Goal: Task Accomplishment & Management: Use online tool/utility

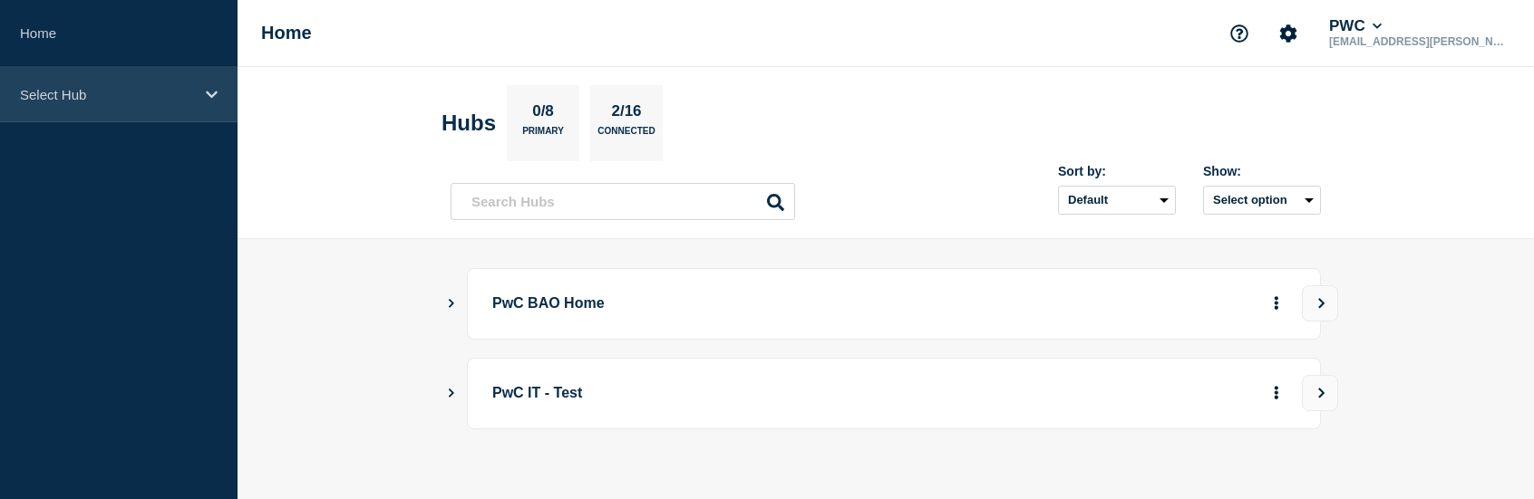
click at [68, 90] on p "Select Hub" at bounding box center [107, 94] width 174 height 15
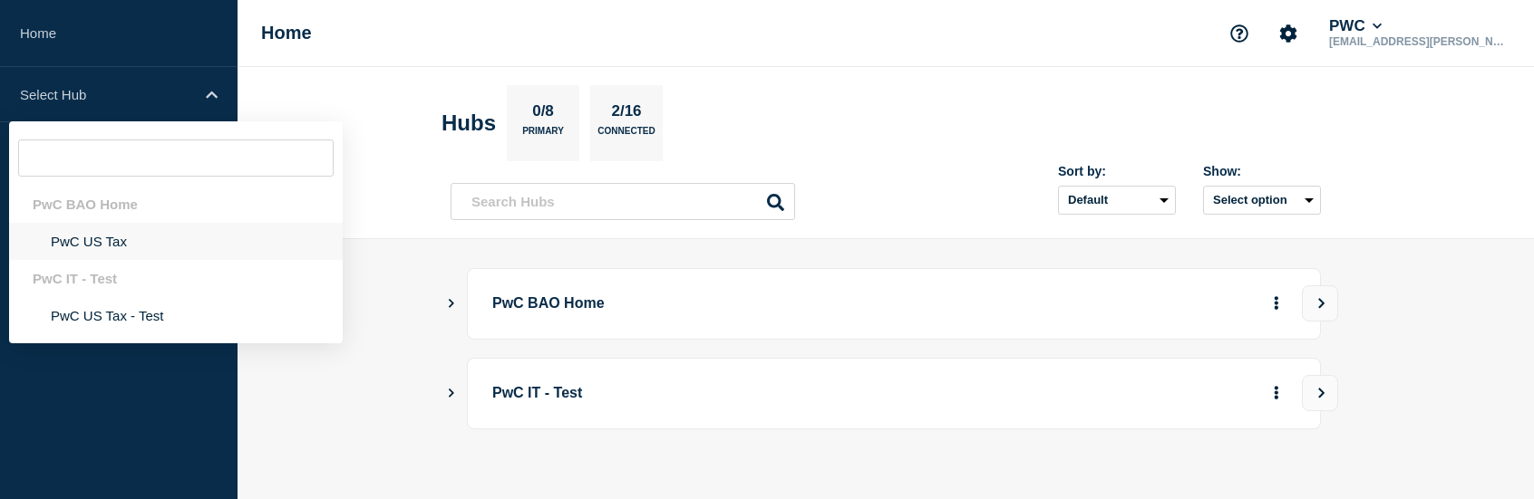
click at [113, 245] on li "PwC US Tax" at bounding box center [176, 241] width 334 height 37
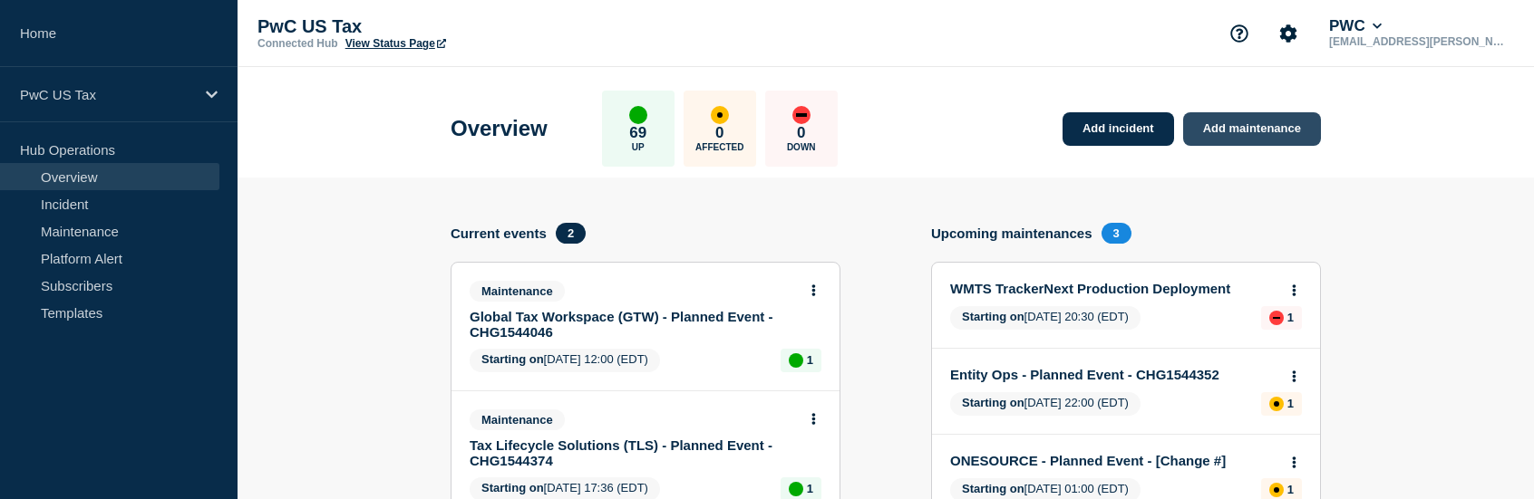
click at [1240, 130] on link "Add maintenance" at bounding box center [1252, 129] width 138 height 34
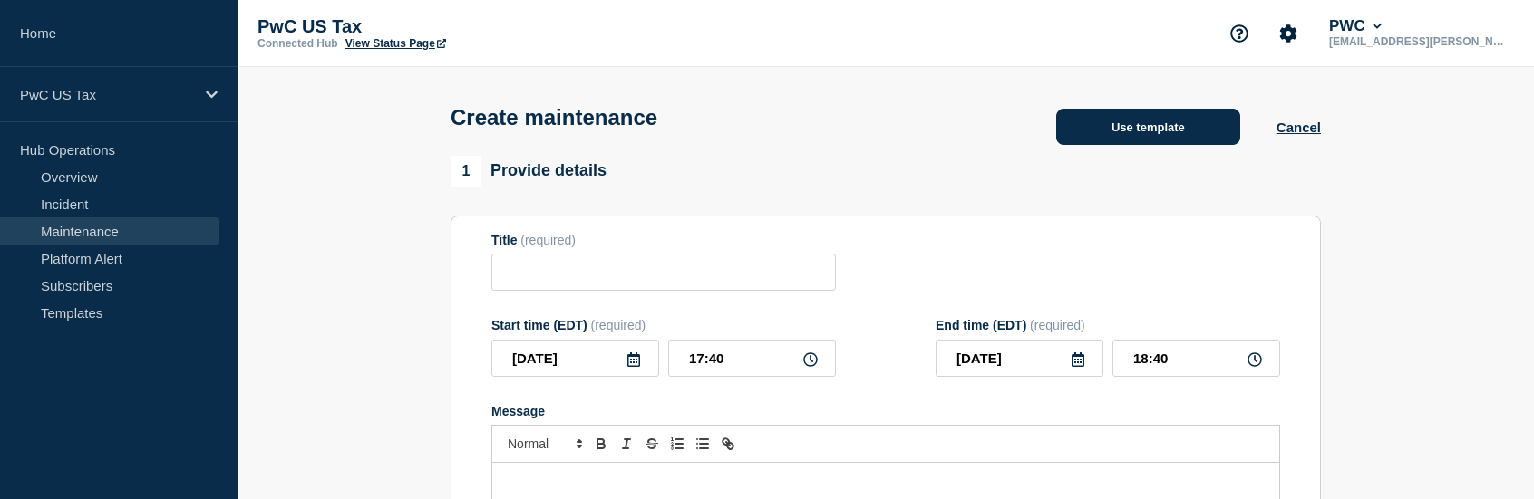
click at [1172, 132] on button "Use template" at bounding box center [1148, 127] width 184 height 36
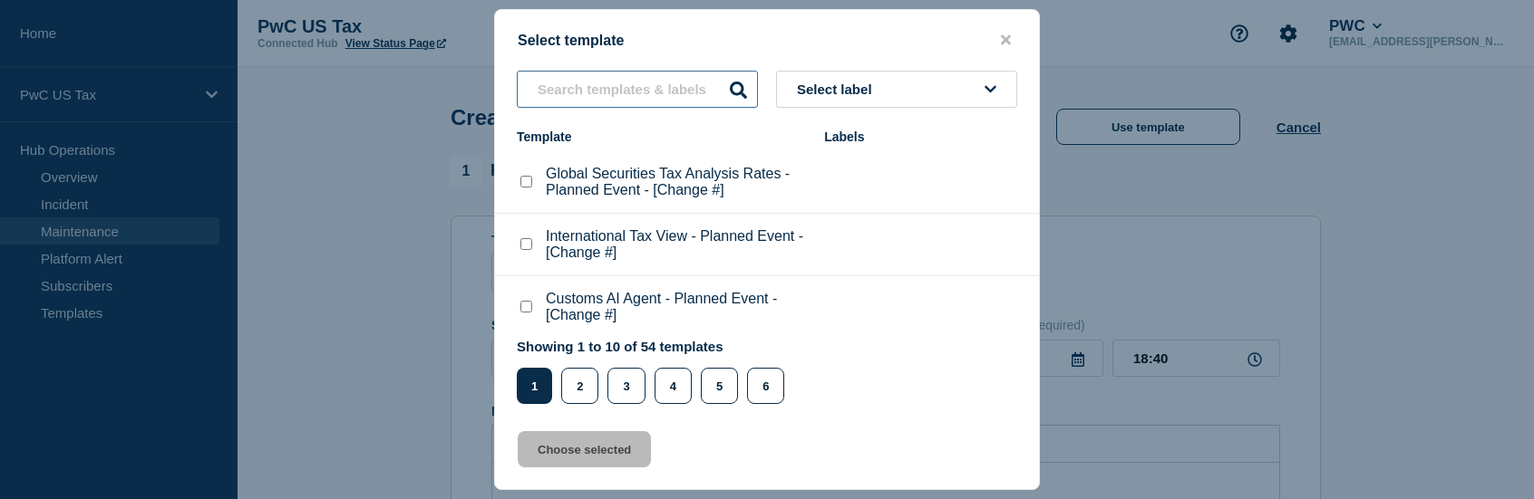
click at [631, 91] on input "text" at bounding box center [637, 89] width 241 height 37
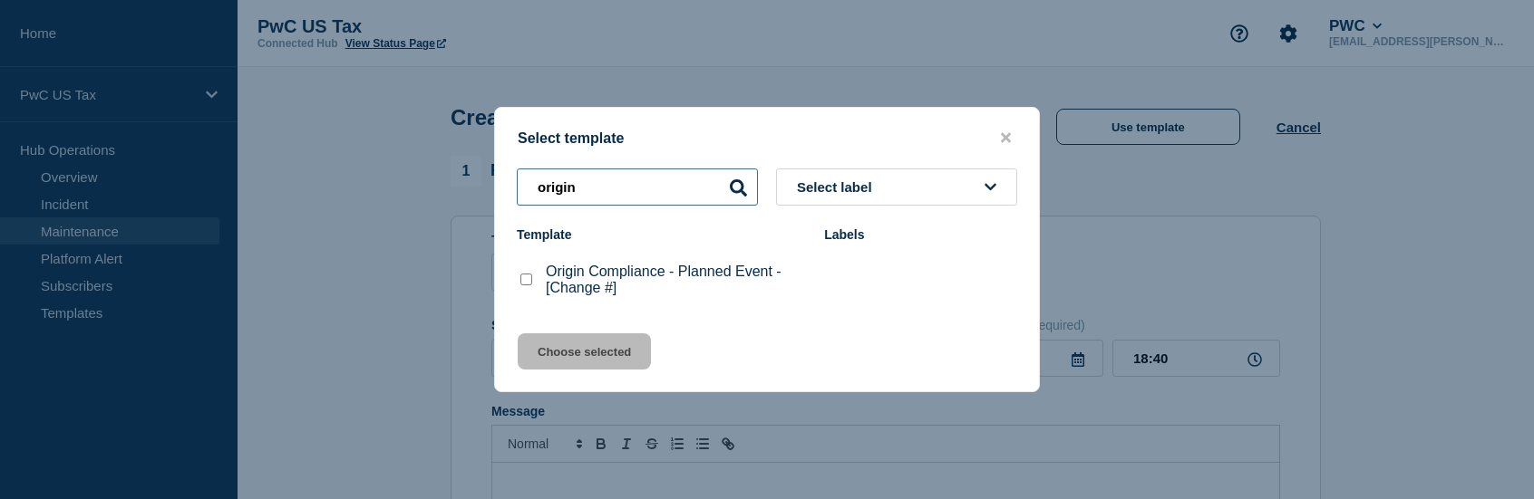
type input "origin"
click at [523, 280] on checkbox"] "Origin Compliance - Planned Event - [Change #] checkbox" at bounding box center [526, 280] width 12 height 12
checkbox checkbox"] "true"
click at [593, 354] on button "Choose selected" at bounding box center [584, 352] width 133 height 36
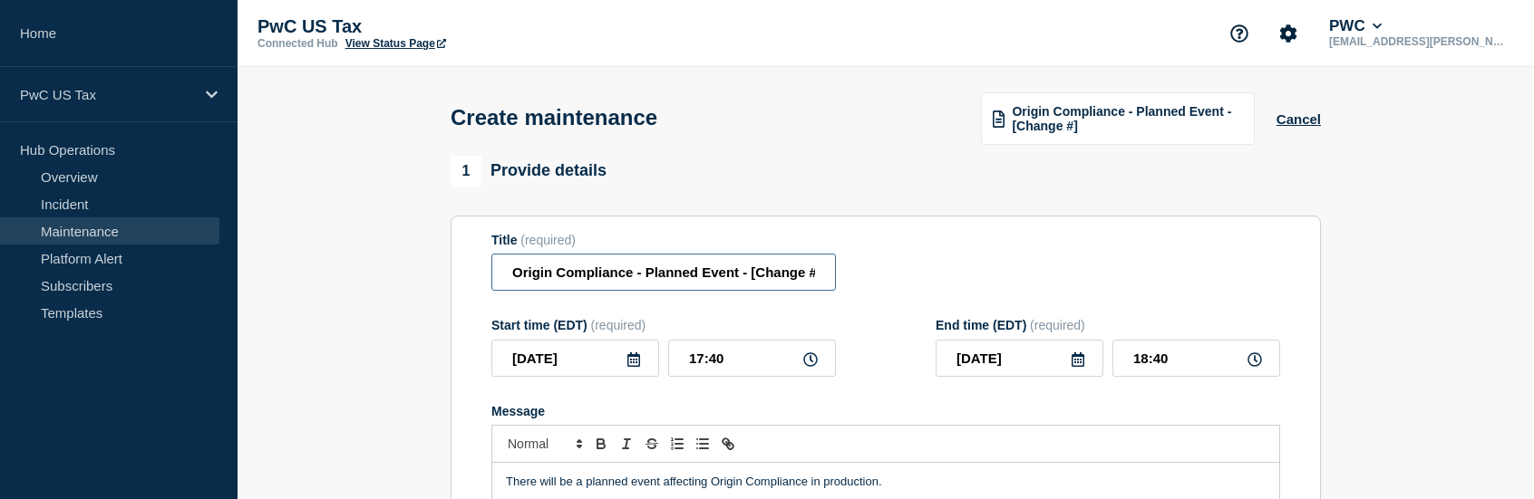
scroll to position [0, 5]
drag, startPoint x: 749, startPoint y: 278, endPoint x: 844, endPoint y: 279, distance: 95.2
click at [844, 279] on div "Title (required) Origin Compliance - Planned Event - [Change #]" at bounding box center [885, 262] width 789 height 59
paste input "CHG1544343"
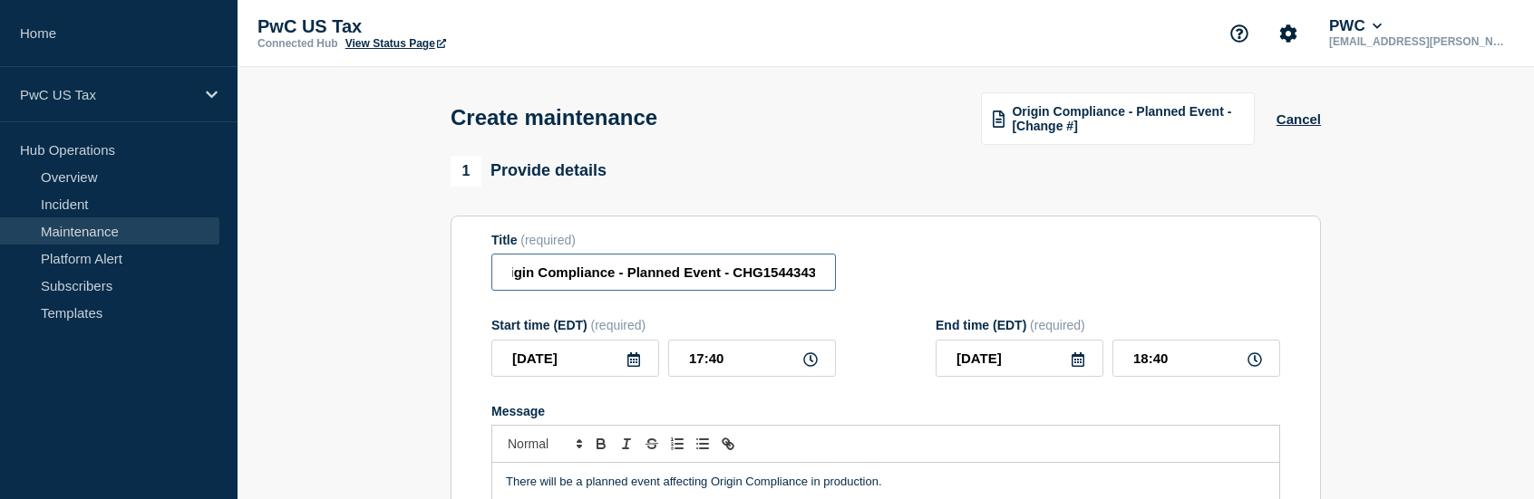
type input "Origin Compliance - Planned Event - CHG1544343"
click at [632, 367] on icon at bounding box center [633, 360] width 15 height 15
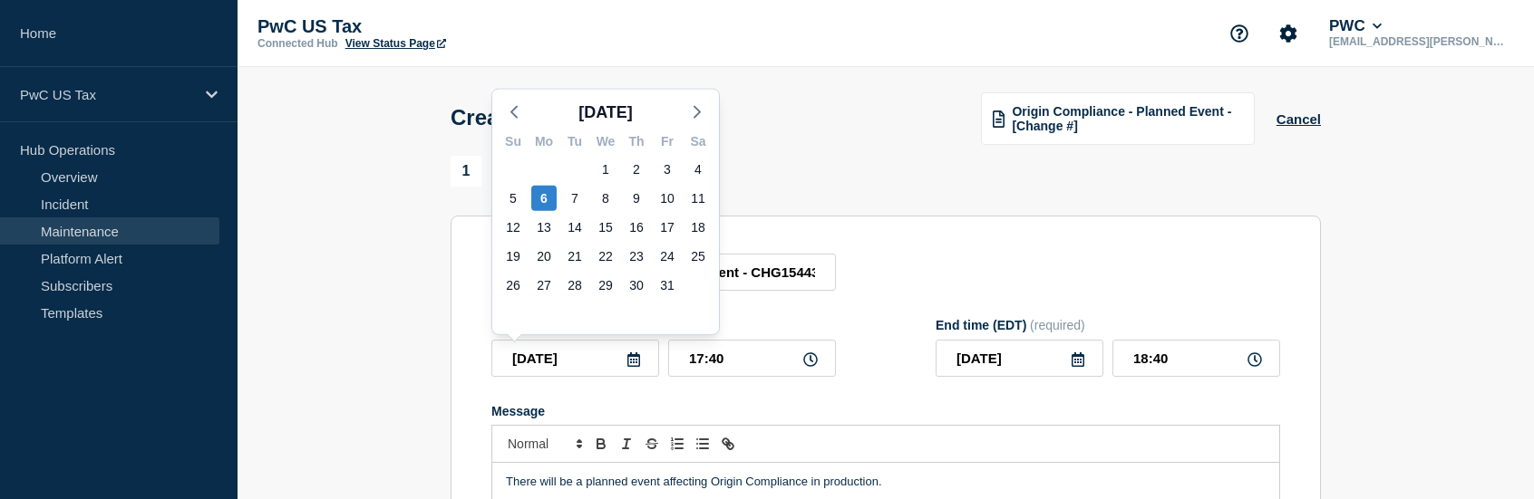
click at [809, 363] on icon at bounding box center [810, 360] width 15 height 15
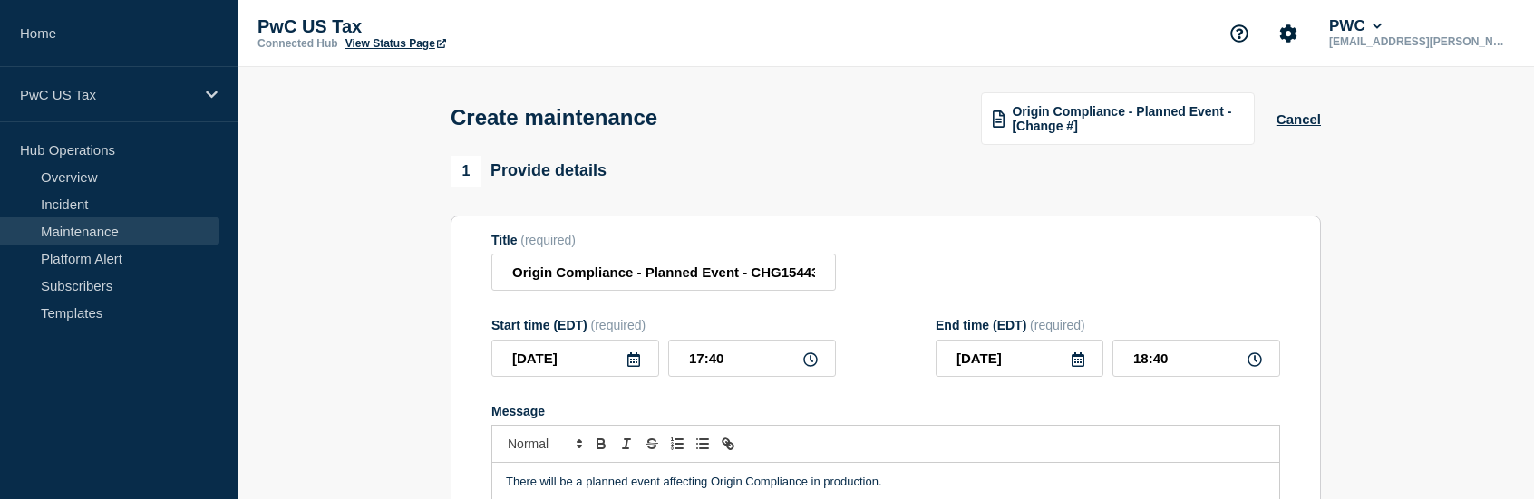
click at [811, 363] on icon at bounding box center [810, 360] width 15 height 15
click at [787, 361] on input "17:40" at bounding box center [752, 358] width 168 height 37
click at [703, 363] on input "17:40" at bounding box center [752, 358] width 168 height 37
type input "18:40"
type input "19:40"
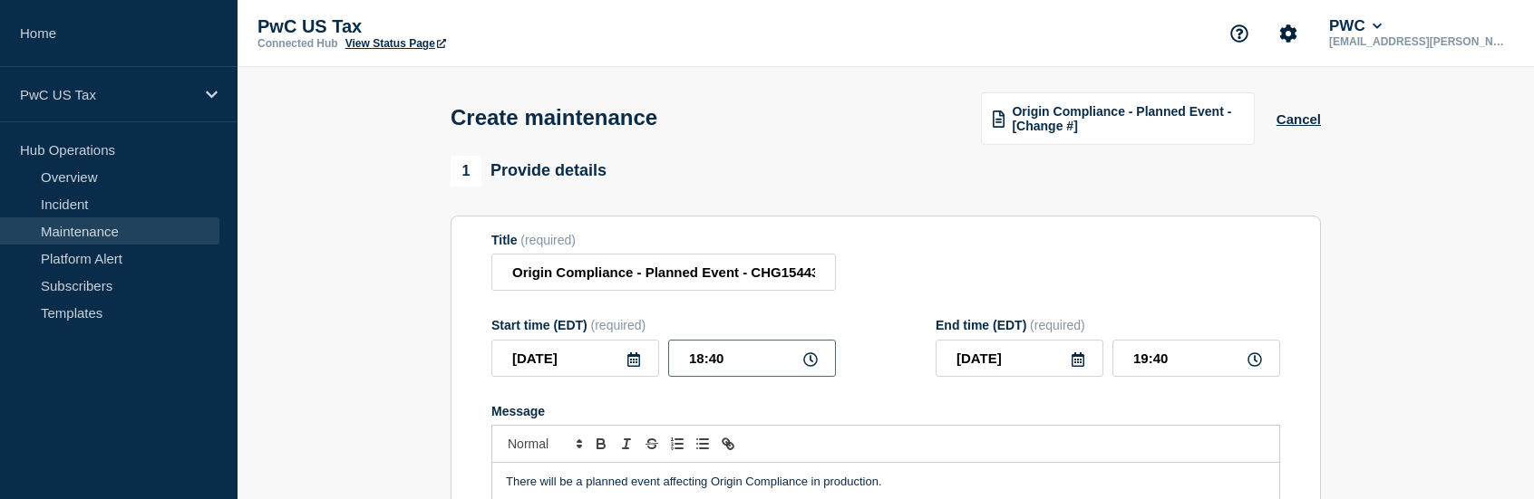
click at [760, 365] on input "18:40" at bounding box center [752, 358] width 168 height 37
click at [715, 360] on input "18:40" at bounding box center [752, 358] width 168 height 37
type input "18:30"
type input "19:30"
click at [1151, 363] on input "19:30" at bounding box center [1196, 358] width 168 height 37
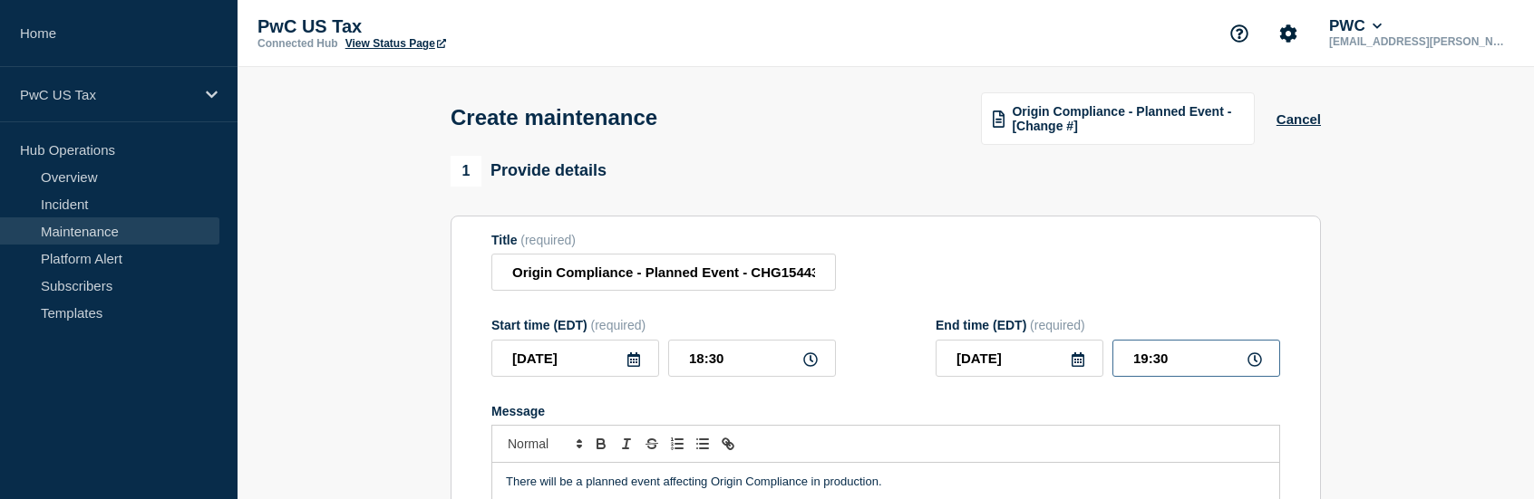
click at [1159, 365] on input "19:30" at bounding box center [1196, 358] width 168 height 37
click at [904, 202] on div "1 Provide details Title (required) Origin Compliance - Planned Event - CHG15443…" at bounding box center [885, 445] width 870 height 579
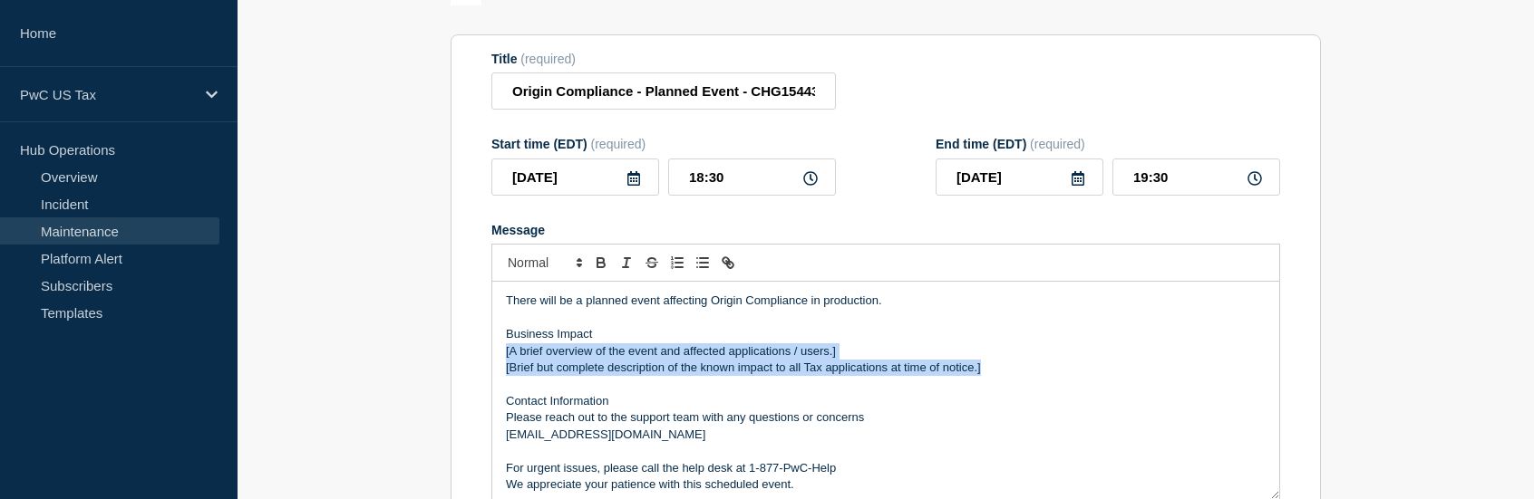
drag, startPoint x: 1032, startPoint y: 375, endPoint x: 500, endPoint y: 353, distance: 531.6
click at [500, 353] on div "There will be a planned event affecting Origin Compliance in production. Busine…" at bounding box center [885, 391] width 787 height 218
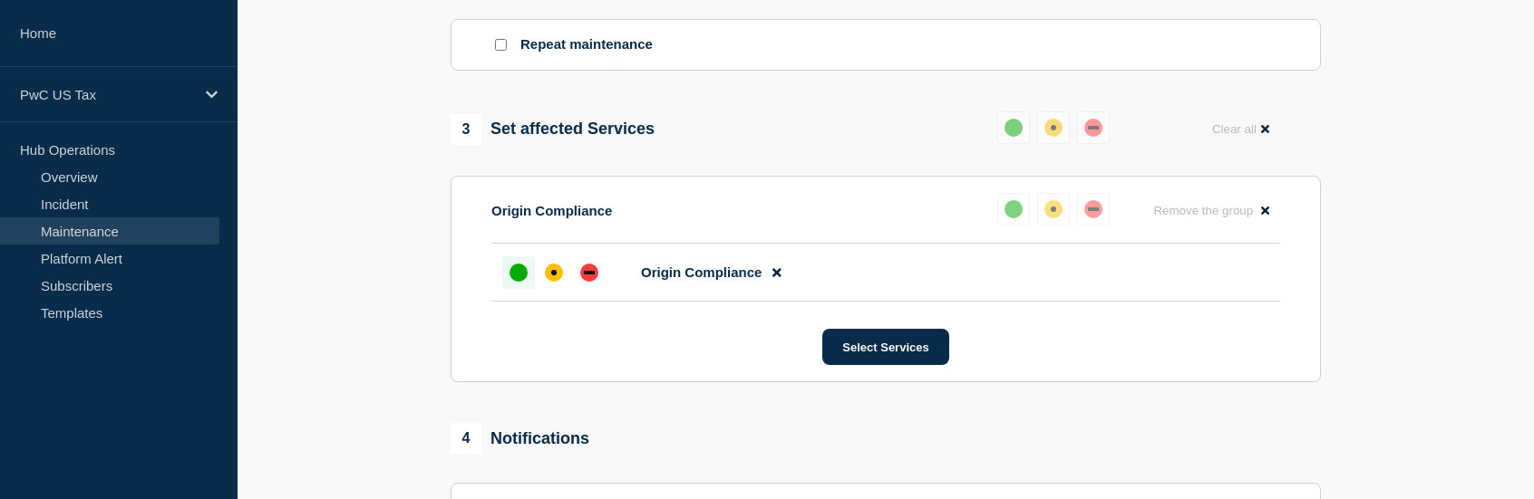
scroll to position [997, 0]
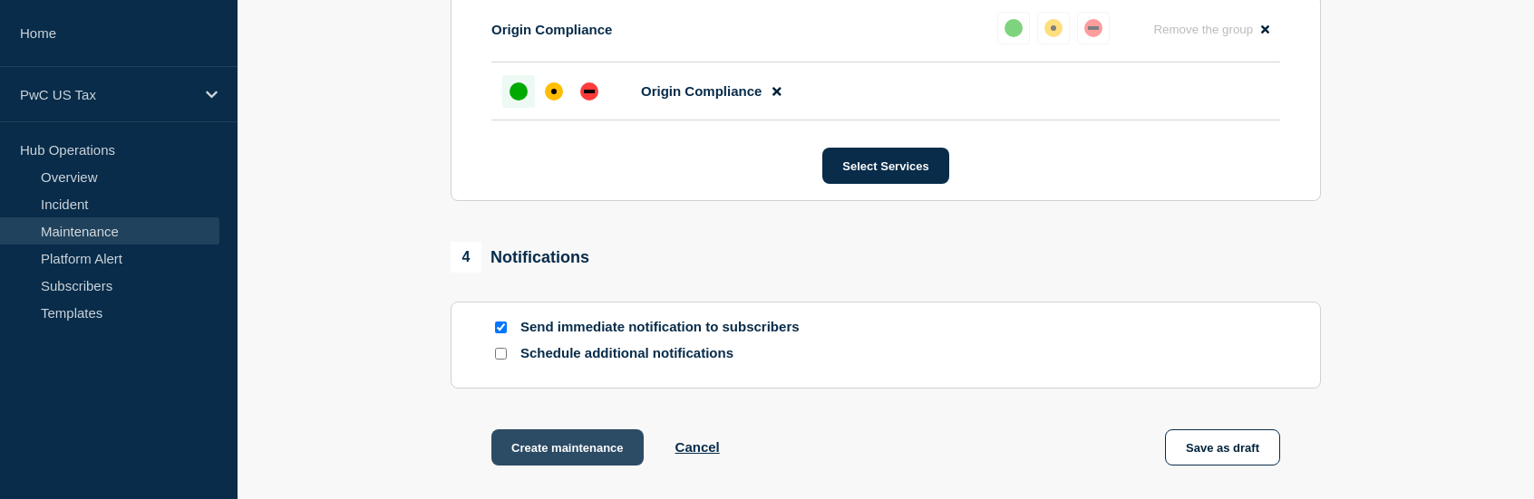
click at [575, 447] on button "Create maintenance" at bounding box center [567, 448] width 152 height 36
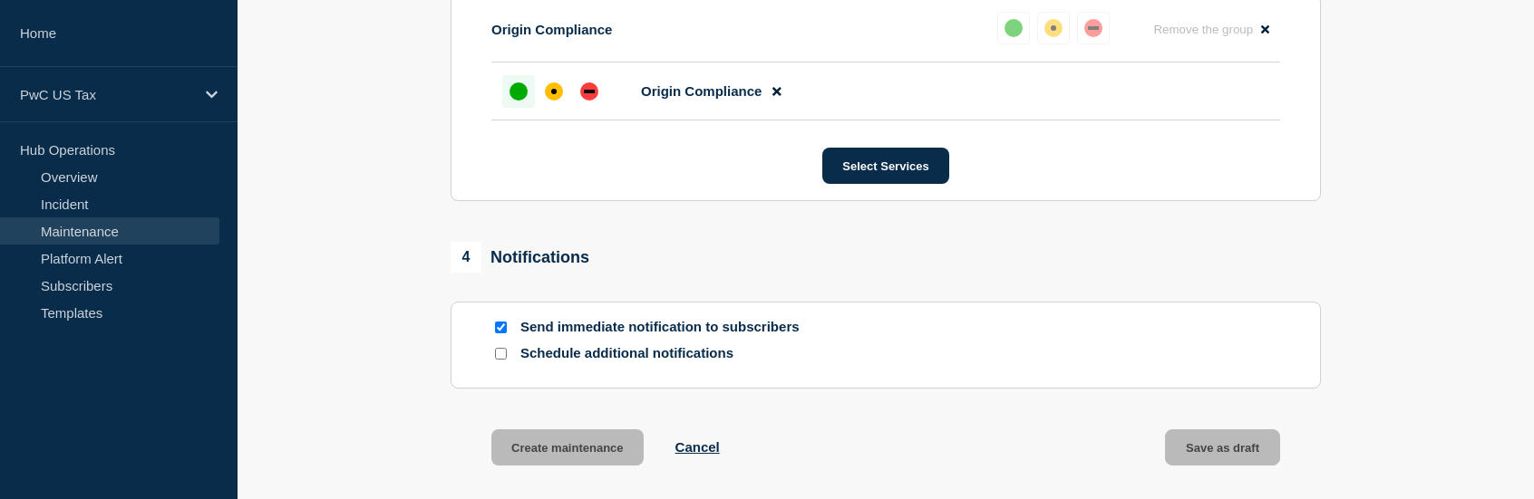
scroll to position [1035, 0]
